Goal: Information Seeking & Learning: Learn about a topic

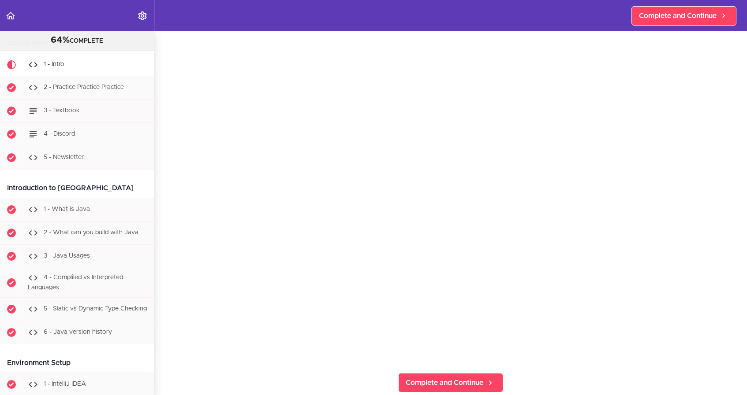
scroll to position [26, 0]
click at [433, 384] on span "Complete and Continue" at bounding box center [444, 382] width 78 height 11
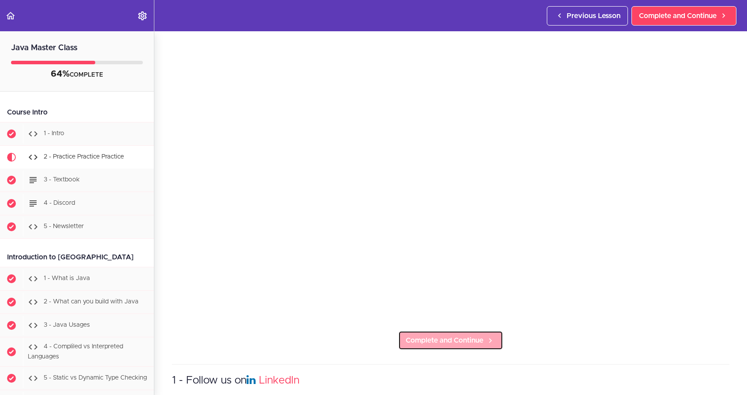
click at [427, 340] on span "Complete and Continue" at bounding box center [444, 340] width 78 height 11
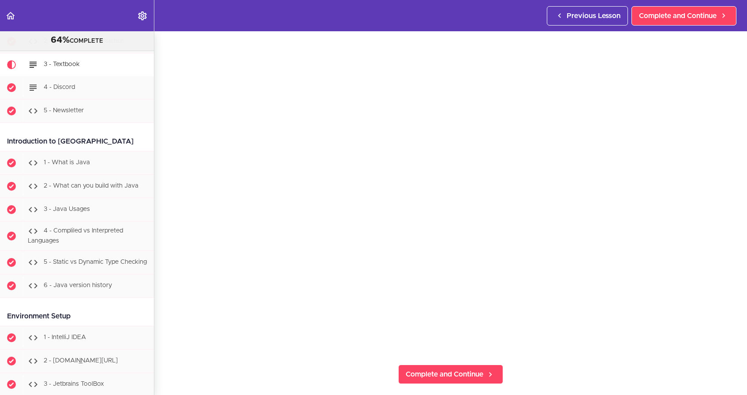
scroll to position [116, 0]
click at [473, 370] on span "Complete and Continue" at bounding box center [444, 373] width 78 height 11
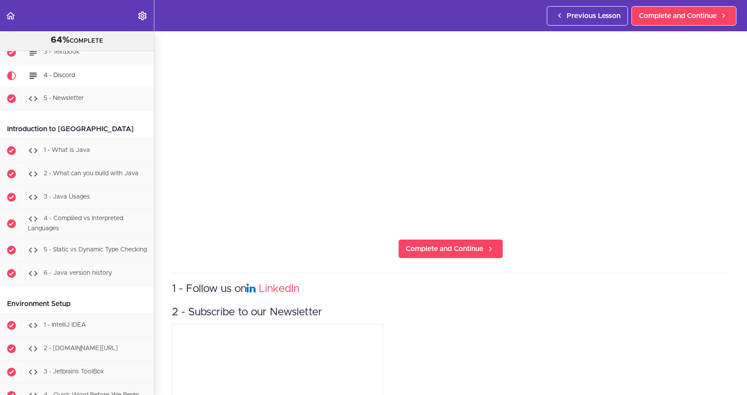
scroll to position [408, 0]
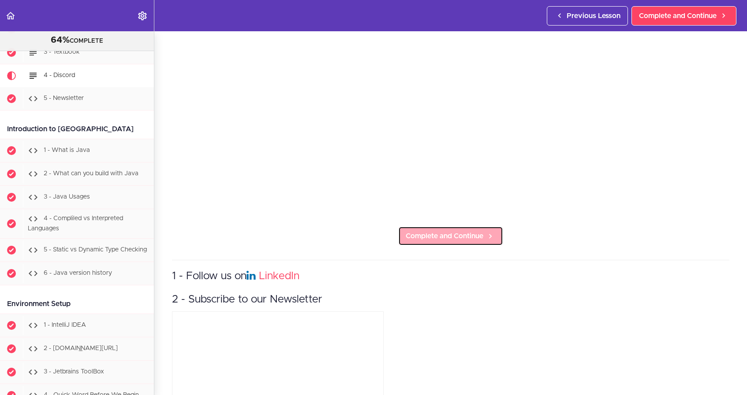
click at [466, 242] on link "Complete and Continue" at bounding box center [450, 236] width 105 height 19
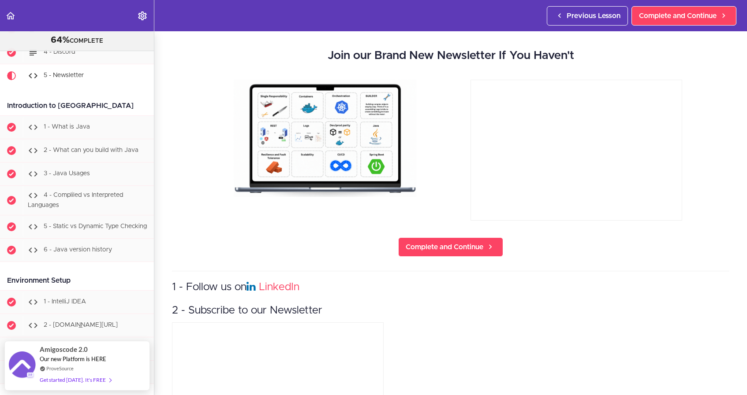
scroll to position [29, 0]
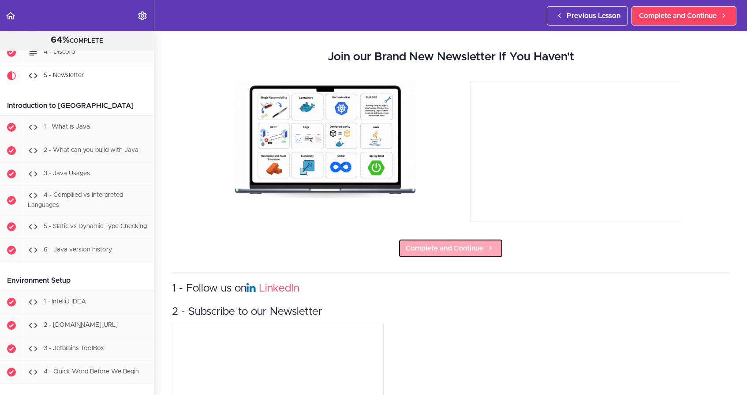
click at [431, 253] on span "Complete and Continue" at bounding box center [444, 248] width 78 height 11
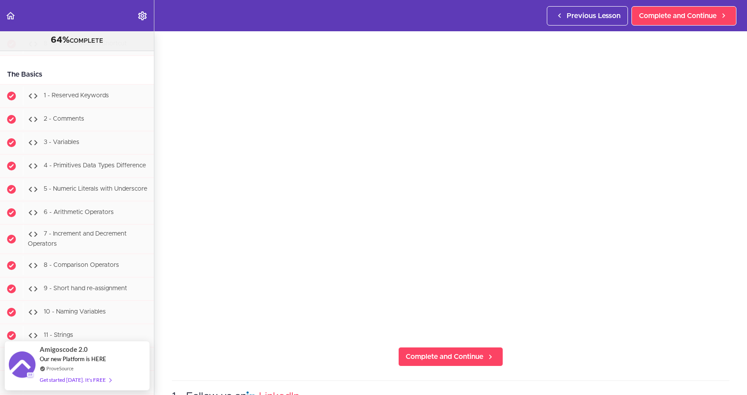
scroll to position [766, 0]
